Goal: Task Accomplishment & Management: Complete application form

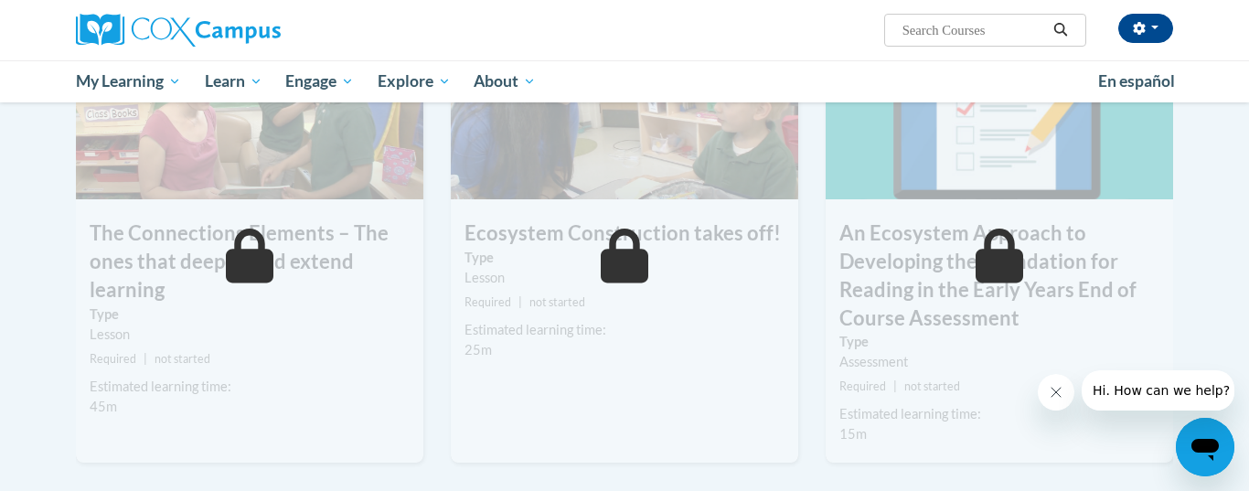
scroll to position [1382, 0]
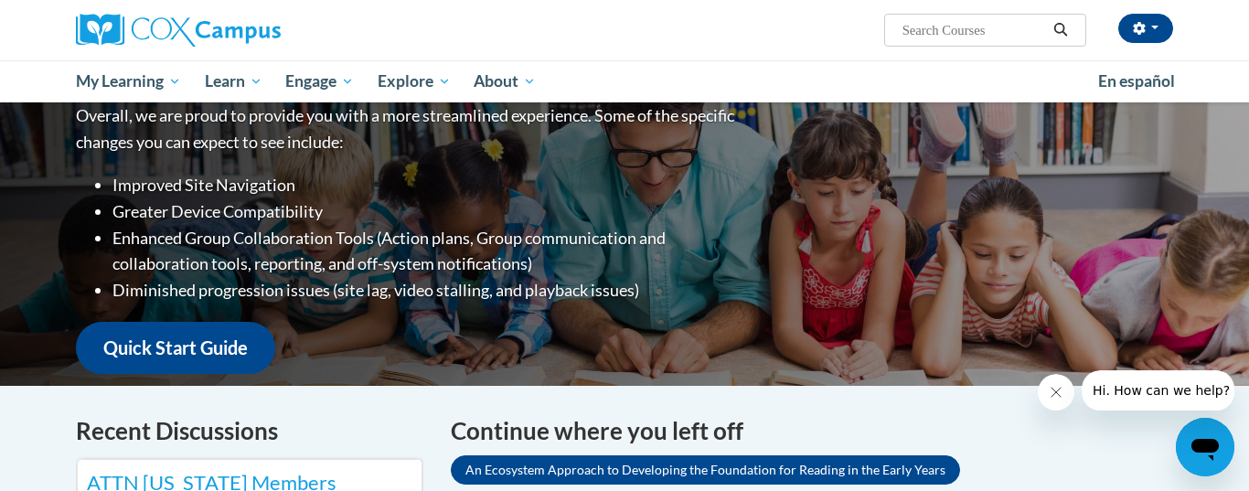
scroll to position [253, 0]
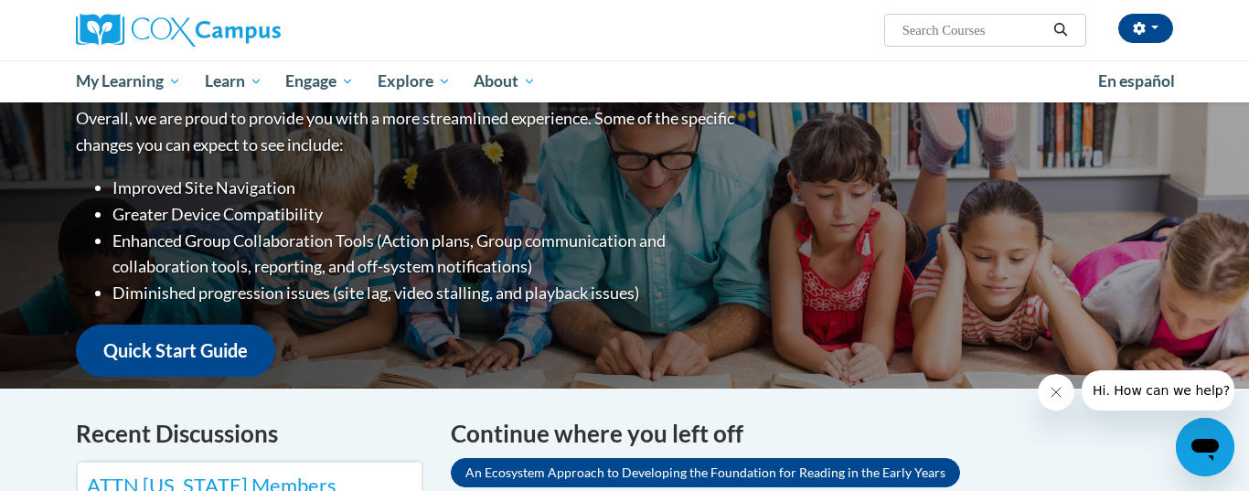
click at [1141, 31] on icon "button" at bounding box center [1138, 28] width 12 height 13
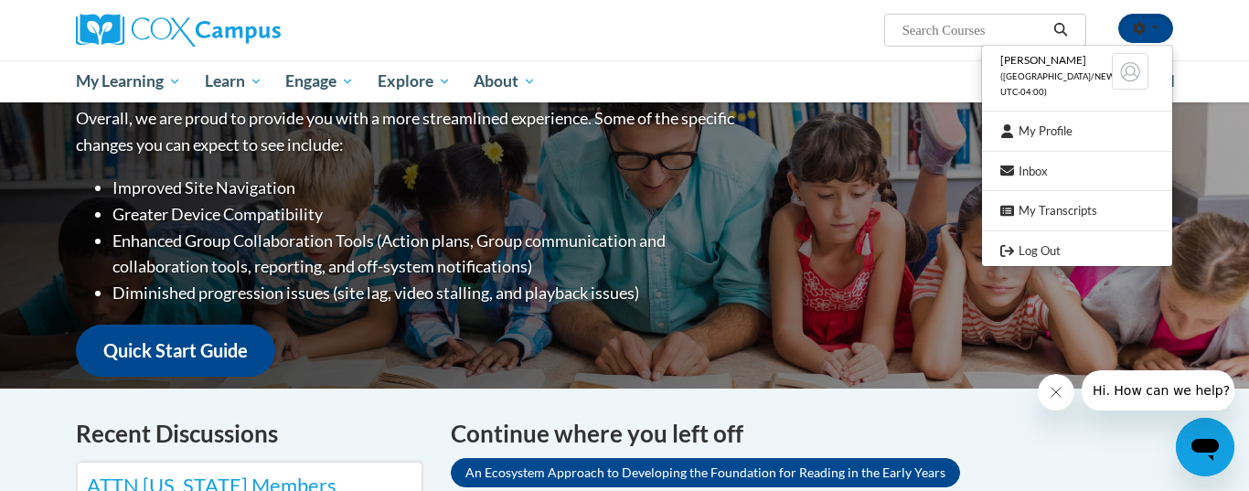
click at [1046, 247] on link "Log Out" at bounding box center [1077, 250] width 190 height 23
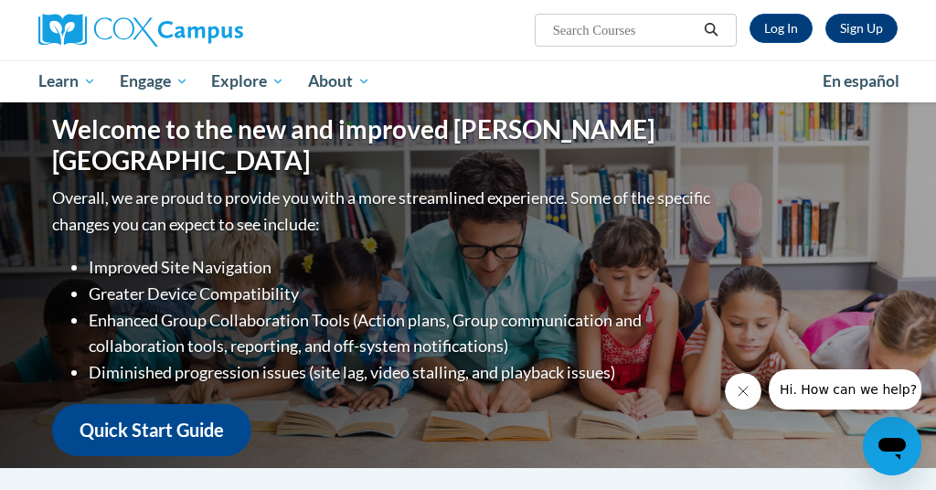
click at [868, 39] on link "Sign Up" at bounding box center [861, 28] width 72 height 29
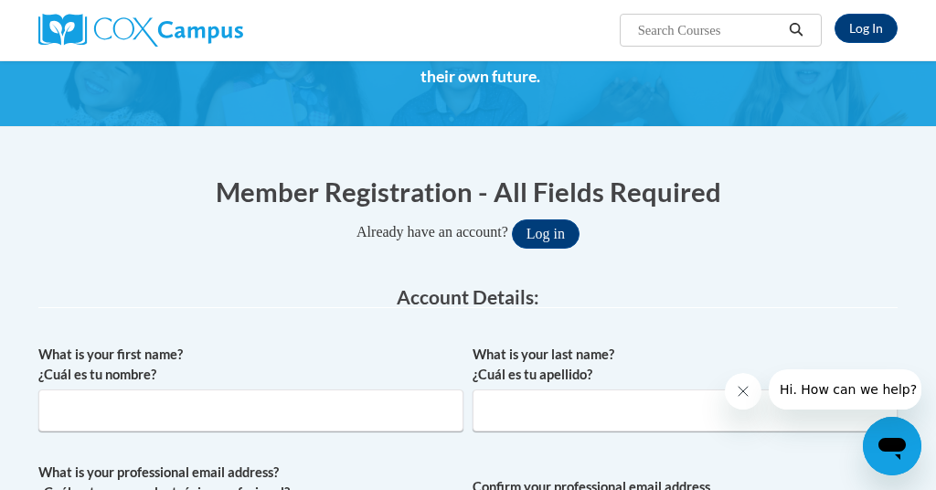
scroll to position [196, 0]
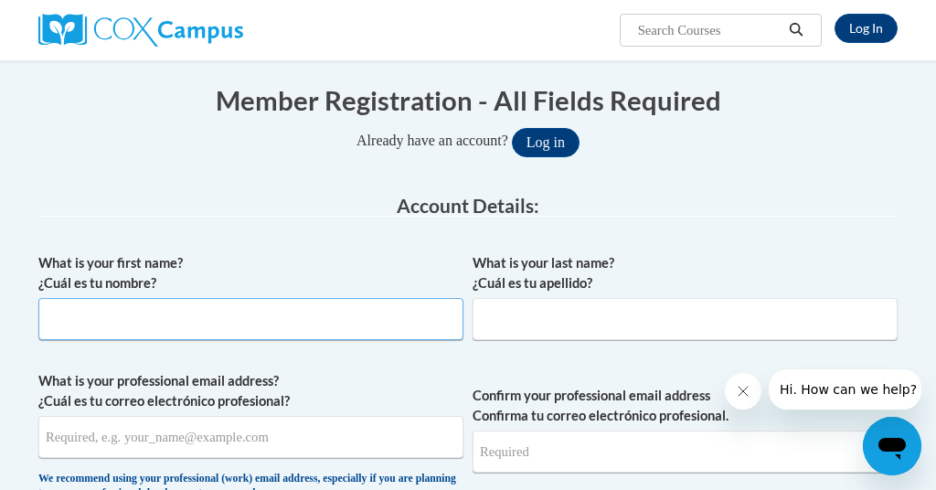
click at [86, 300] on input "What is your first name? ¿Cuál es tu nombre?" at bounding box center [250, 319] width 425 height 42
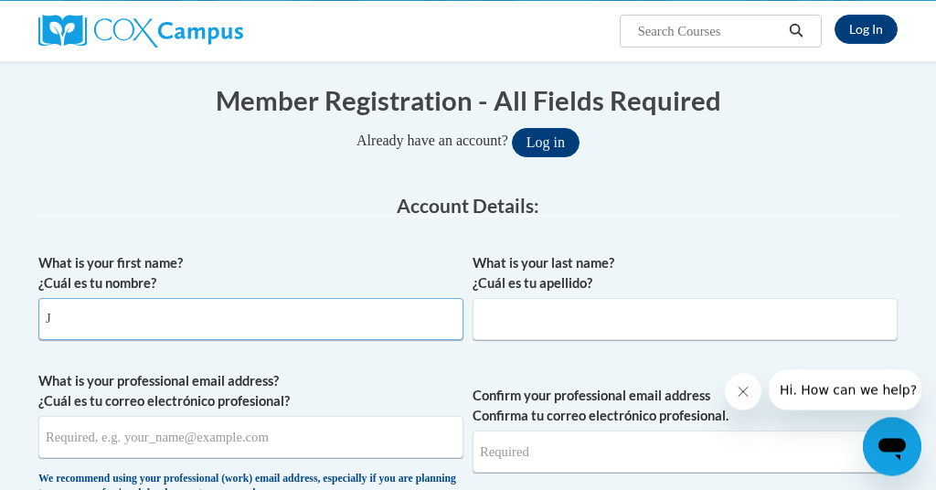
scroll to position [195, 0]
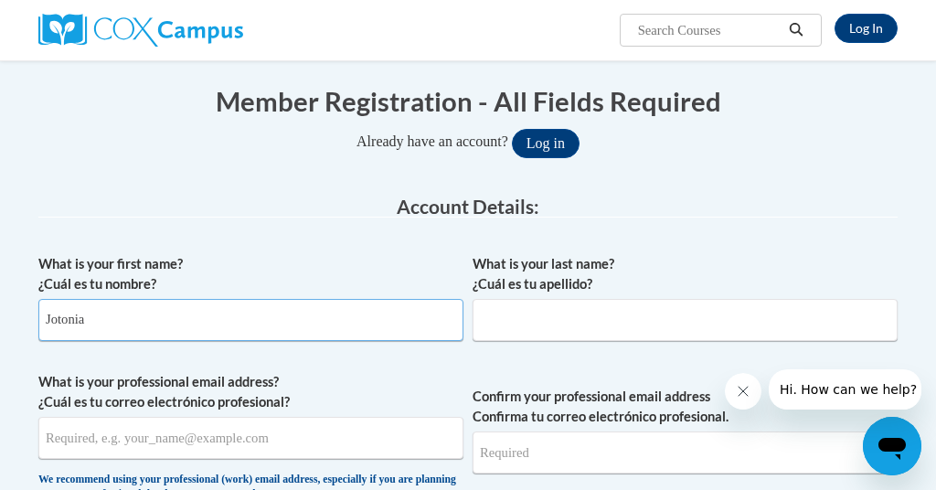
type input "Jotonia"
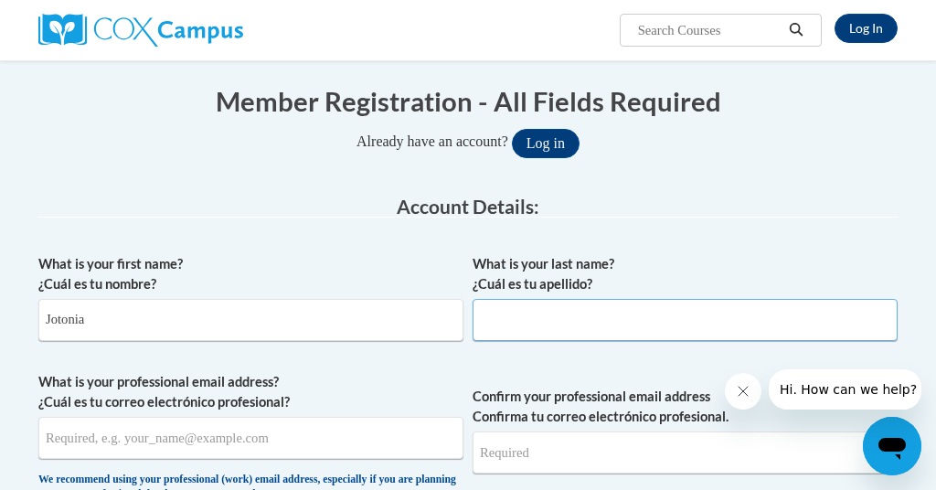
click at [528, 312] on input "What is your last name? ¿Cuál es tu apellido?" at bounding box center [685, 320] width 425 height 42
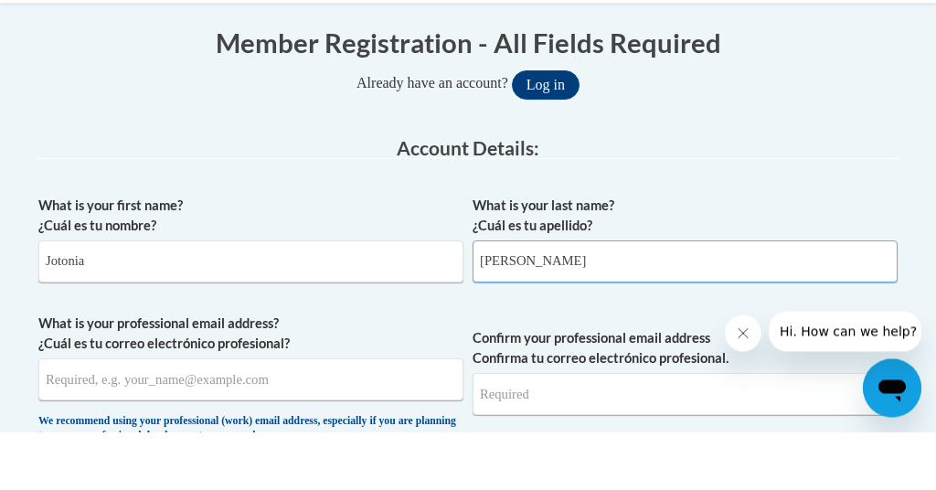
scroll to position [252, 0]
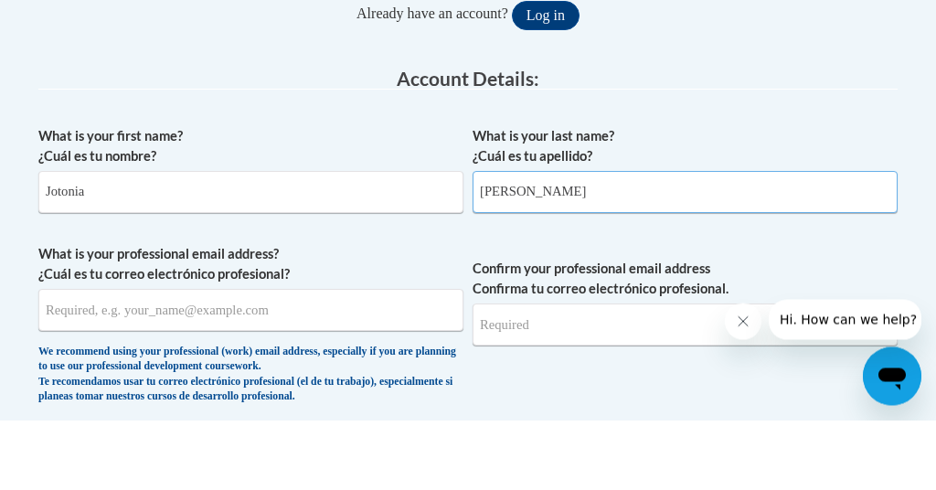
type input "[PERSON_NAME]"
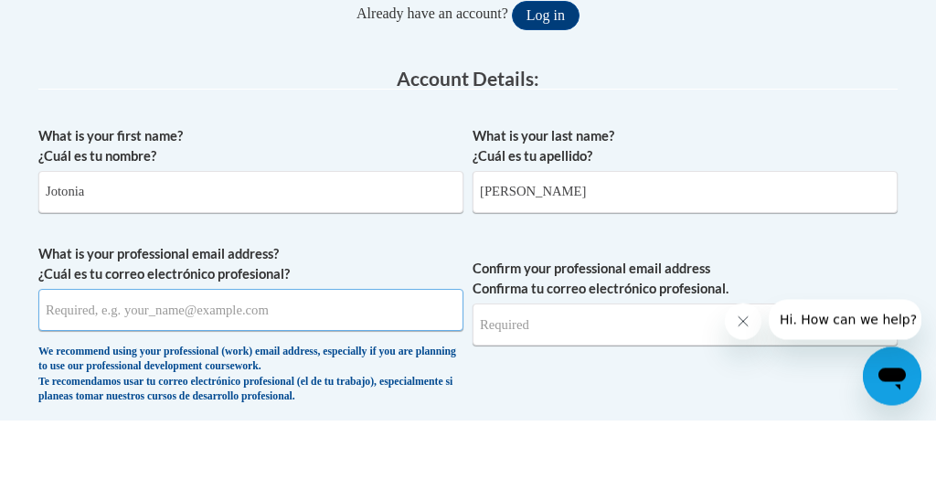
click at [78, 359] on input "What is your professional email address? ¿Cuál es tu correo electrónico profesi…" at bounding box center [250, 380] width 425 height 42
type input "toot"
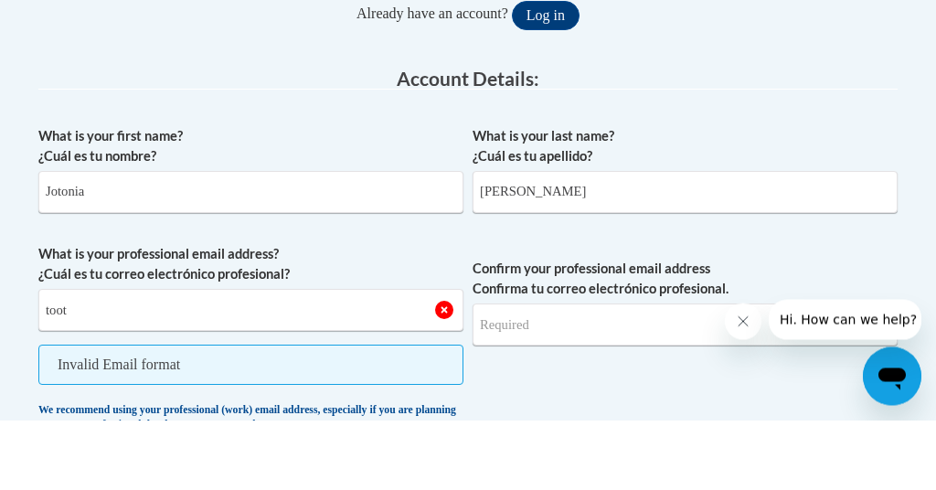
scroll to position [323, 0]
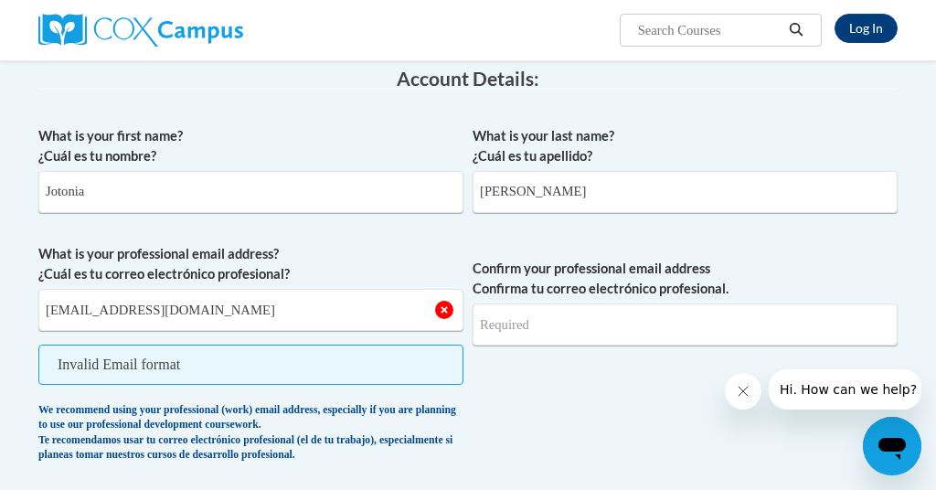
type input "[EMAIL_ADDRESS][DOMAIN_NAME]"
click at [538, 329] on input "Confirm your professional email address Confirma tu correo electrónico profesio…" at bounding box center [685, 324] width 425 height 42
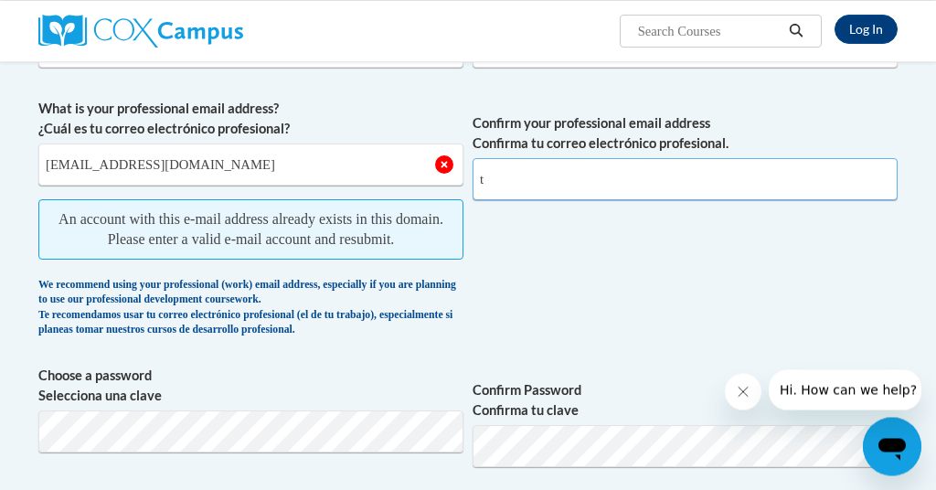
scroll to position [467, 0]
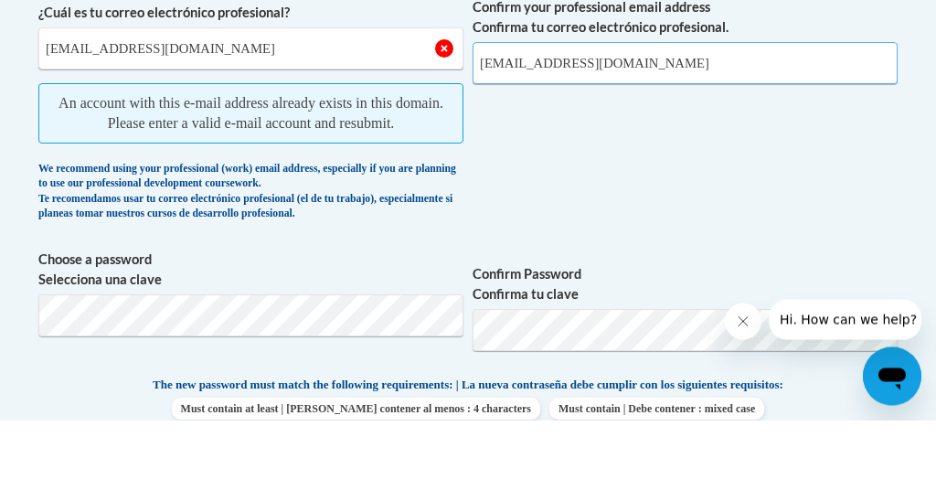
type input "[EMAIL_ADDRESS][DOMAIN_NAME]"
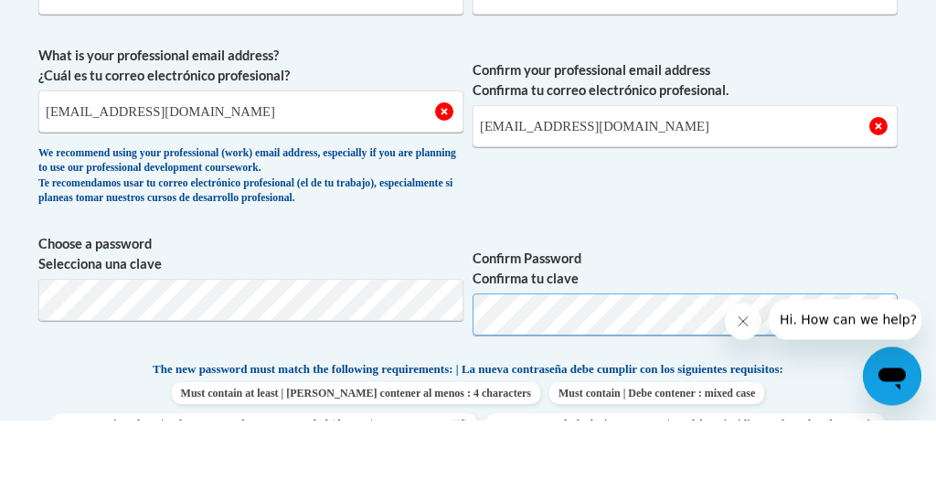
scroll to position [452, 0]
click at [64, 452] on span "Must contain at least | Debe contener al menos : 4 characters Must contain | De…" at bounding box center [467, 478] width 859 height 53
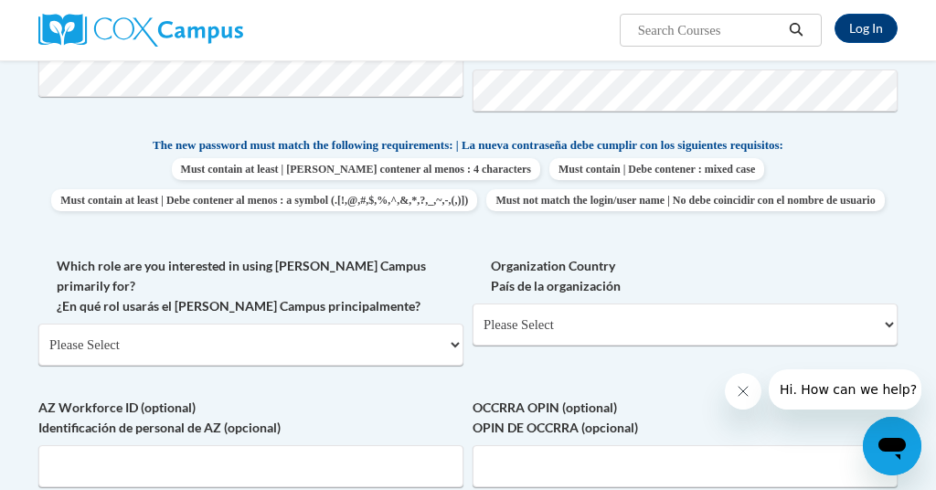
scroll to position [643, 0]
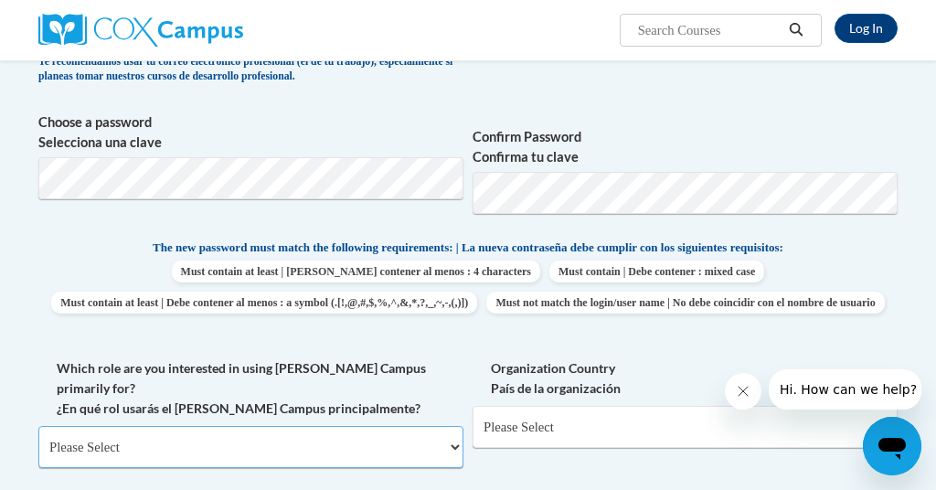
click at [88, 426] on select "Please Select College/University | Colegio/Universidad Community/Nonprofit Part…" at bounding box center [250, 447] width 425 height 42
select select "fbf2d438-af2f-41f8-98f1-81c410e29de3"
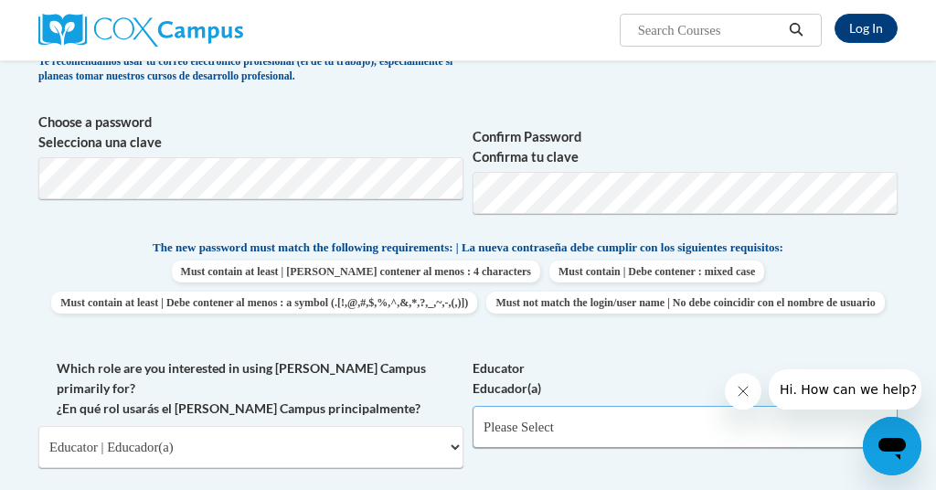
click at [500, 415] on select "Please Select Early Learning/Daycare Teacher/Family Home Care Provider | Maestr…" at bounding box center [685, 427] width 425 height 42
select select "5e2af403-4f2c-4e49-a02f-103e55d7b75b"
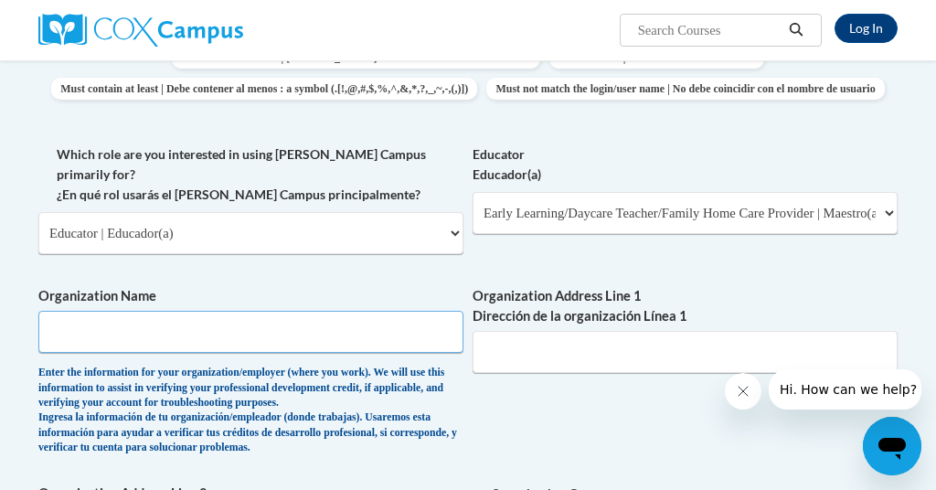
click at [120, 311] on input "Organization Name" at bounding box center [250, 332] width 425 height 42
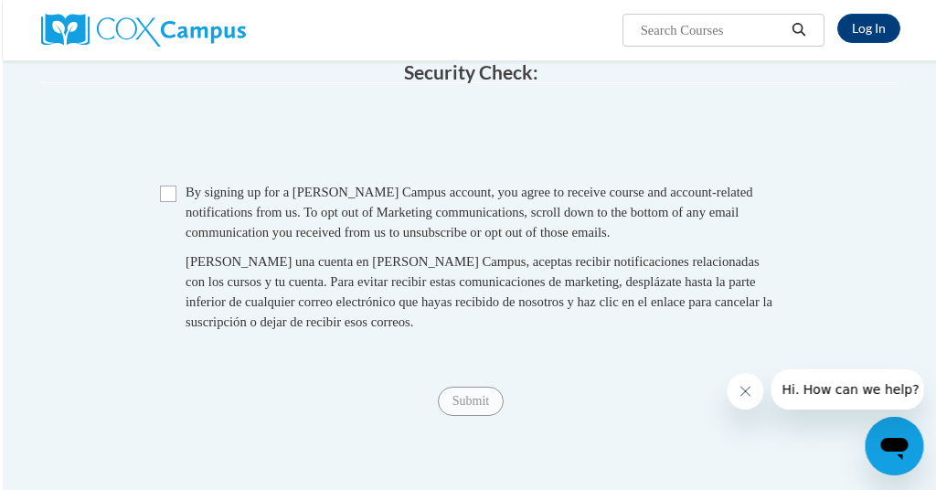
scroll to position [1602, 5]
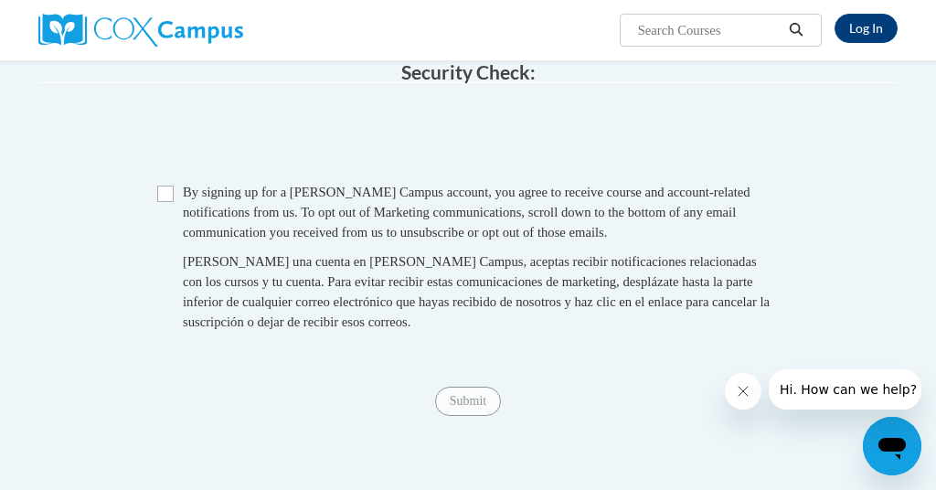
click at [157, 186] on input "Checkbox" at bounding box center [165, 194] width 16 height 16
checkbox input "true"
click at [446, 392] on span "Submit" at bounding box center [468, 399] width 66 height 15
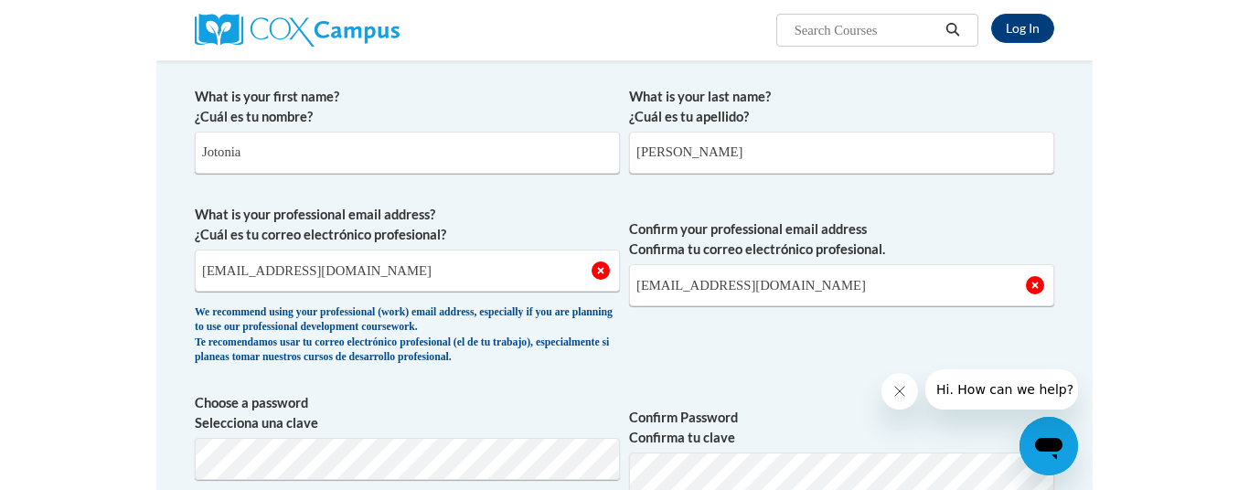
scroll to position [341, 0]
